Goal: Contribute content

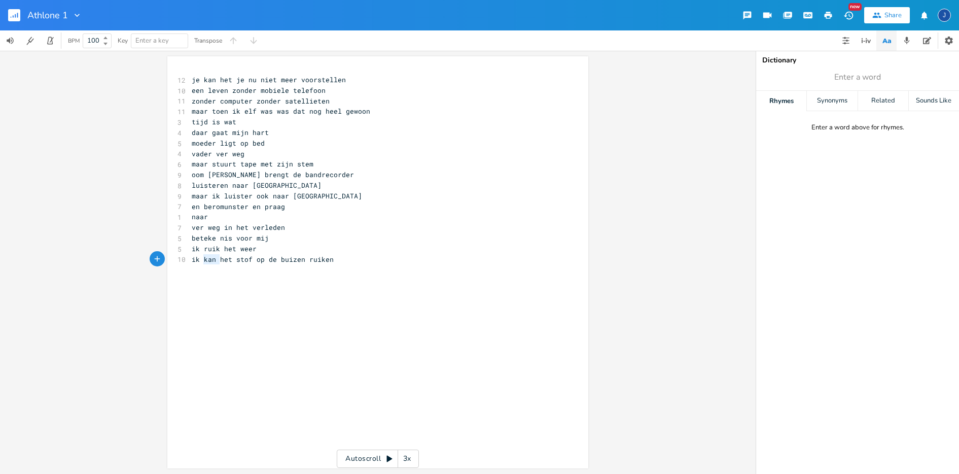
type textarea "ik kan"
drag, startPoint x: 217, startPoint y: 259, endPoint x: 177, endPoint y: 261, distance: 39.6
click at [190, 261] on div "10 ik kan het stof op de buizen ruiken" at bounding box center [373, 259] width 366 height 11
click at [192, 247] on span "ik ruik het weer" at bounding box center [224, 247] width 65 height 9
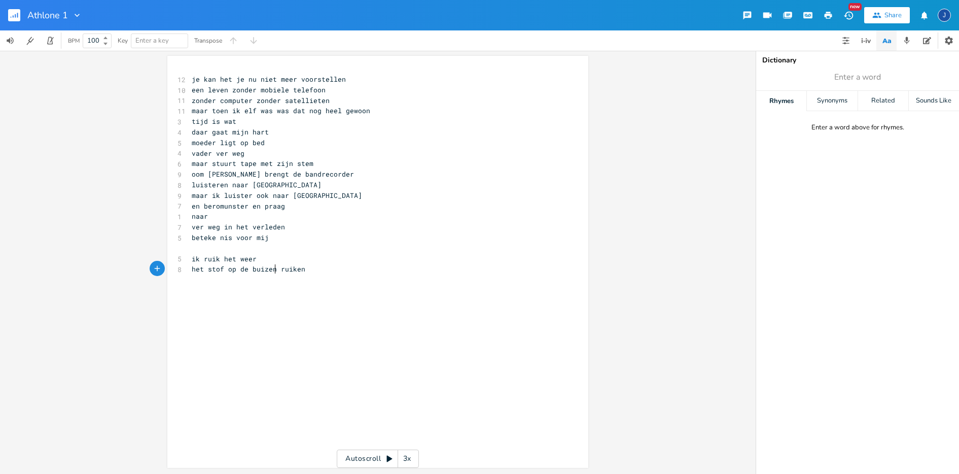
type textarea "ruiken"
drag, startPoint x: 271, startPoint y: 271, endPoint x: 311, endPoint y: 270, distance: 40.1
click at [311, 270] on pre "het stof op de buizen ruiken" at bounding box center [373, 269] width 366 height 11
type textarea "misschien begon het bij 9 - 1"
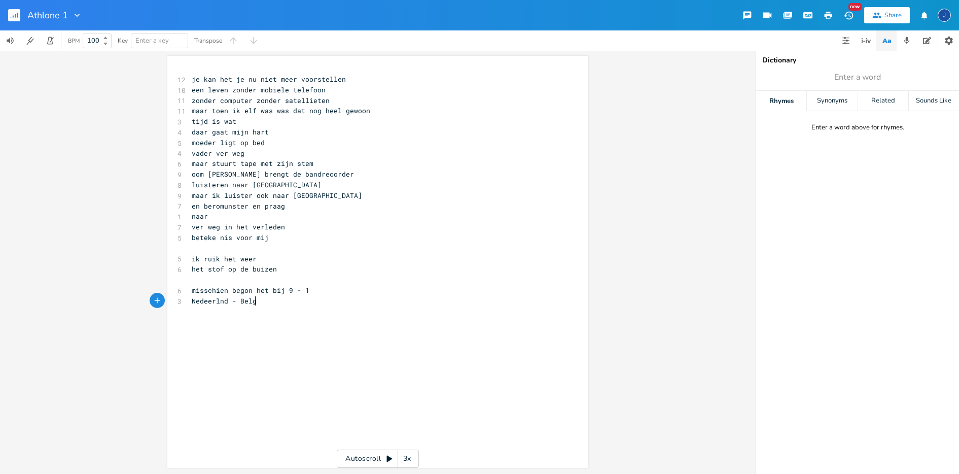
scroll to position [0, 53]
type textarea "Nedeerlnd - Belgi^"
type textarea "ë"
click at [206, 301] on span "Nedeerlnd - [GEOGRAPHIC_DATA]" at bounding box center [251, 300] width 118 height 9
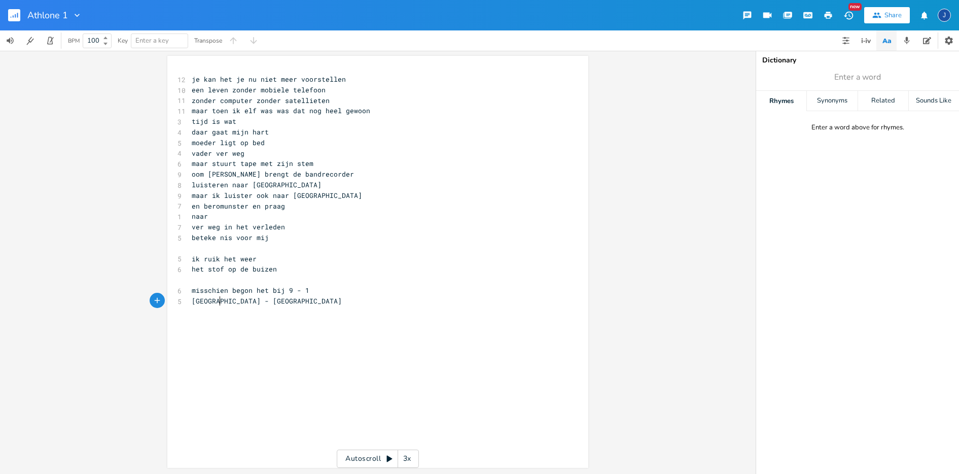
type textarea "a"
click at [260, 299] on pre "[GEOGRAPHIC_DATA] - [GEOGRAPHIC_DATA]" at bounding box center [373, 301] width 366 height 11
type textarea "[PERSON_NAME] Jef Juyrion"
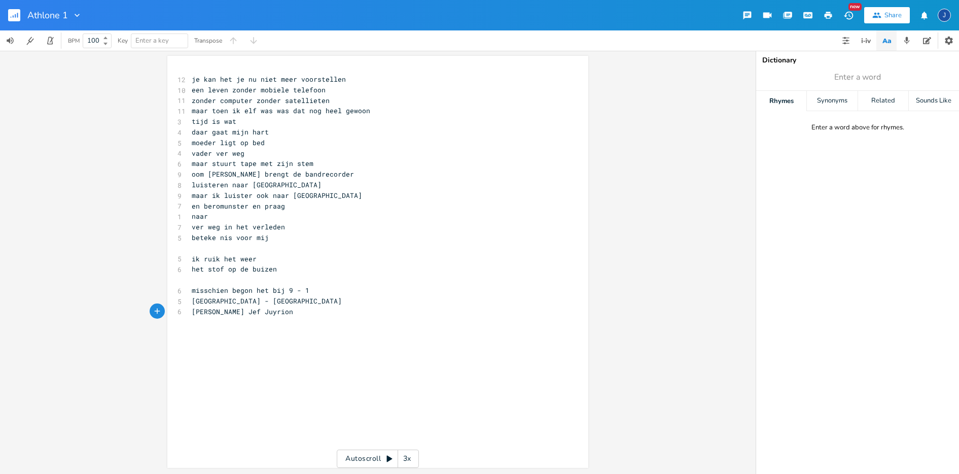
click at [260, 311] on span "[PERSON_NAME] Jef Juyrion" at bounding box center [242, 311] width 101 height 9
click at [283, 314] on pre "[PERSON_NAME] [PERSON_NAME]" at bounding box center [373, 311] width 366 height 11
type textarea "Daarna 7-0 tegen"
type textarea "van Duitsland verloren"
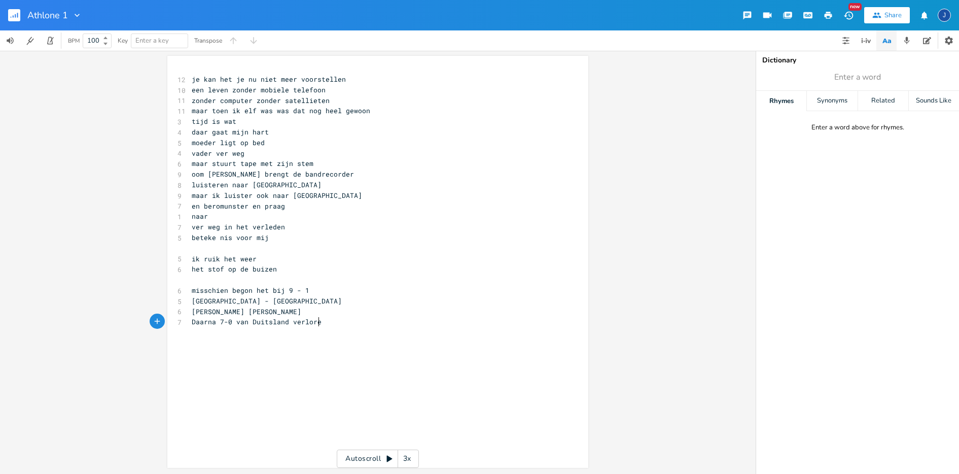
scroll to position [0, 68]
type textarea "ik ruik het weer het stof op de buizen"
drag, startPoint x: 273, startPoint y: 269, endPoint x: 184, endPoint y: 254, distance: 91.1
click at [184, 254] on div "ik ruik het weer het stof op de buizen x 12 je kan het je nu niet meer voorstel…" at bounding box center [377, 262] width 421 height 412
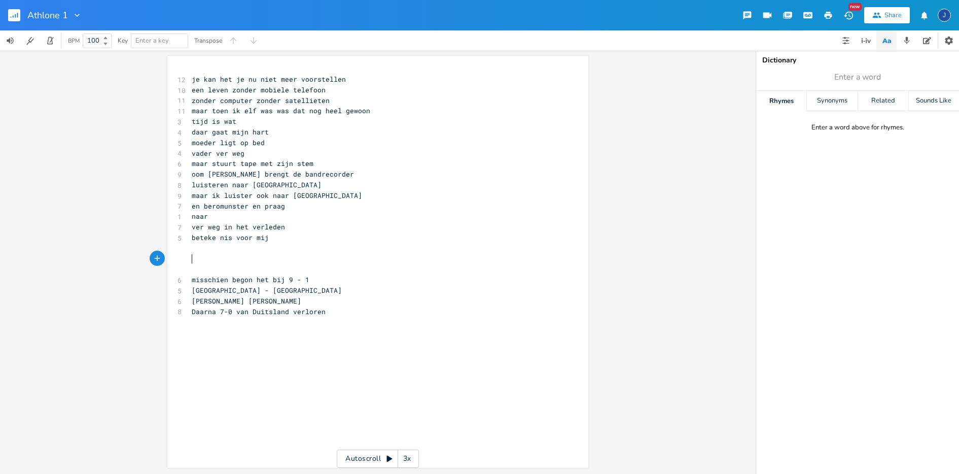
click at [325, 310] on pre "Daarna 7-0 van Duitsland verloren" at bounding box center [373, 311] width 366 height 11
click at [320, 312] on pre "Daarna 7-0 van Duitsland verloren" at bounding box center [373, 311] width 366 height 11
